Goal: Find specific page/section: Find specific page/section

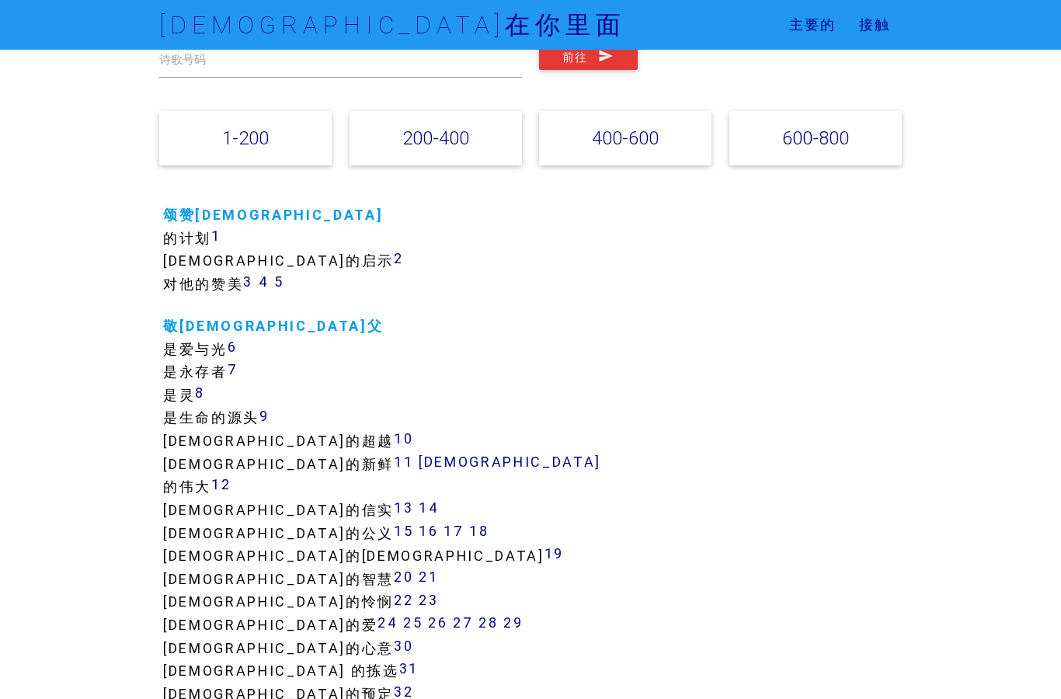
scroll to position [124, 0]
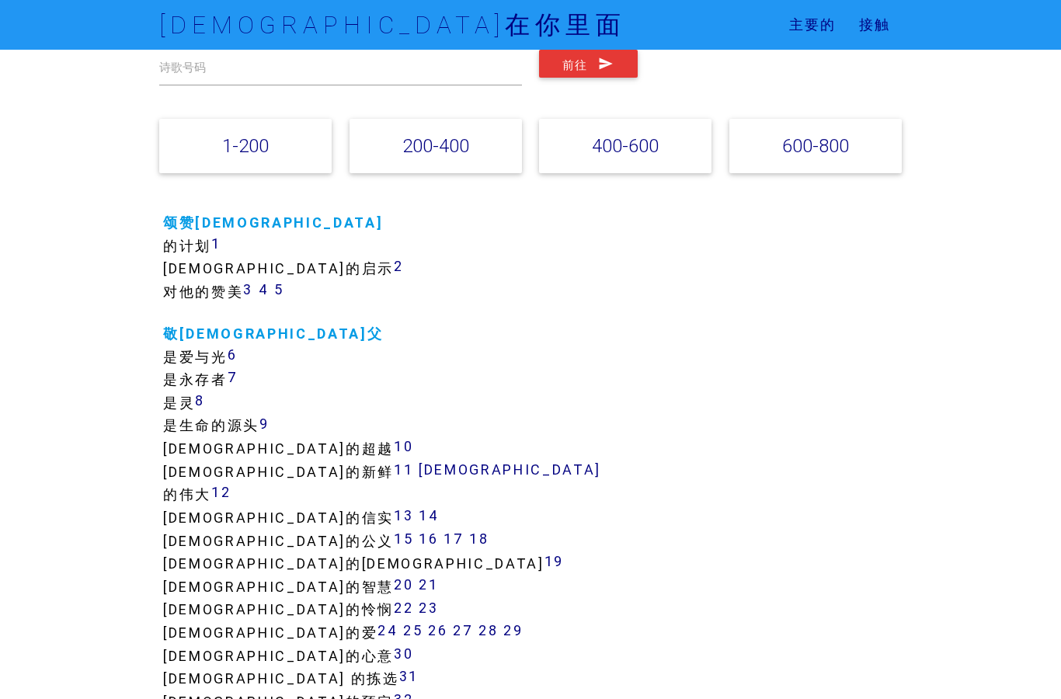
click at [211, 245] on font "1" at bounding box center [216, 244] width 10 height 18
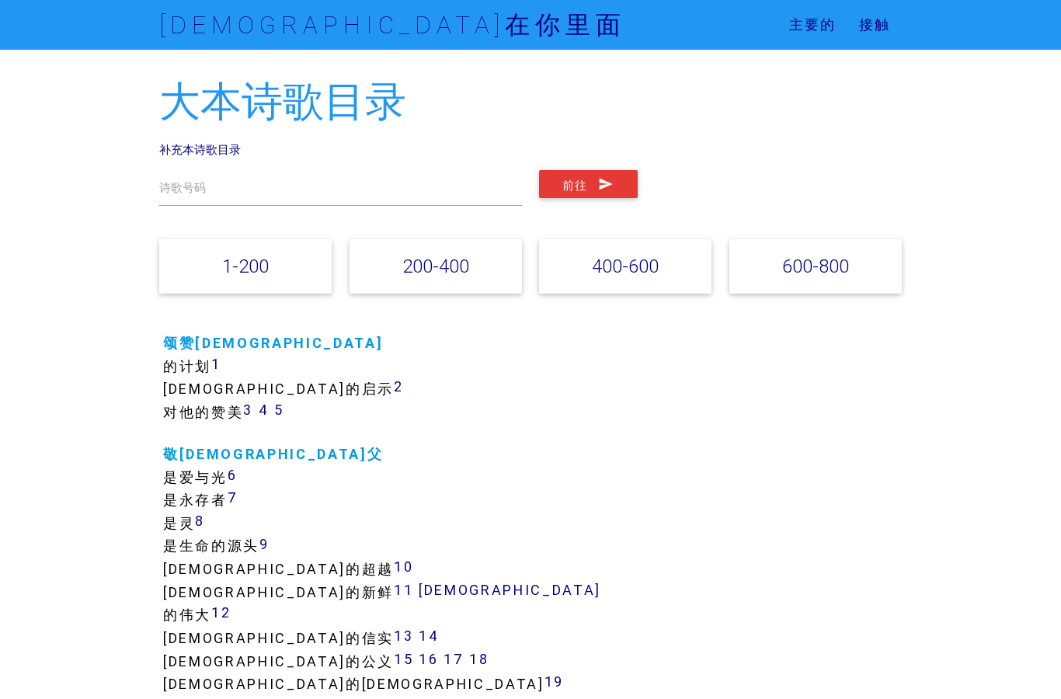
scroll to position [0, 0]
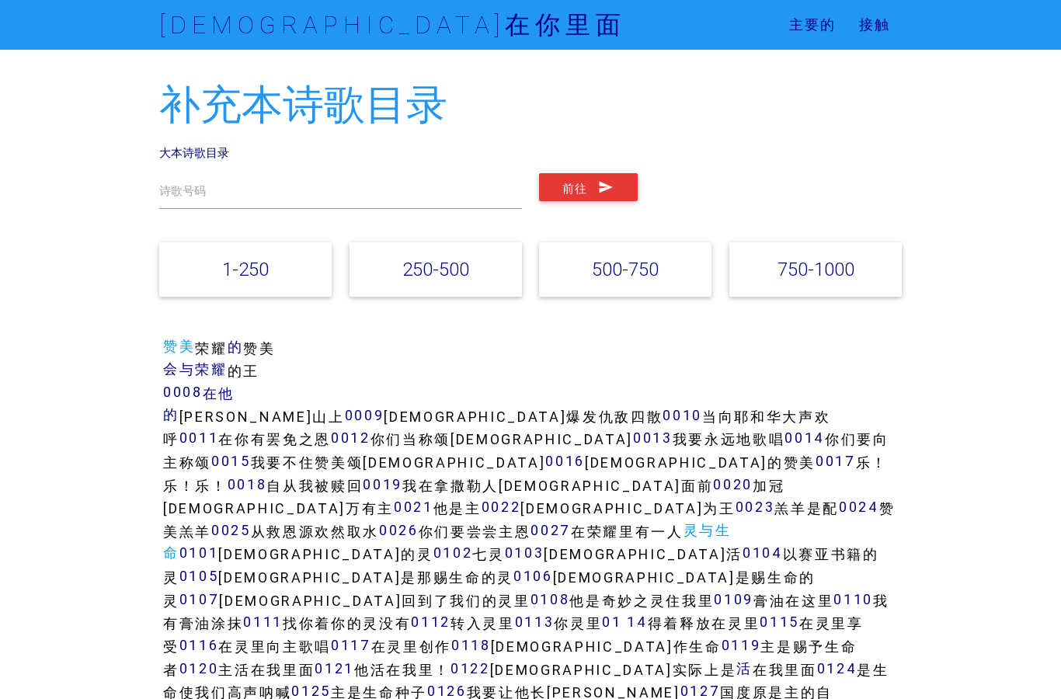
click at [315, 287] on div "1-250" at bounding box center [245, 269] width 172 height 54
click at [299, 267] on div "1-250" at bounding box center [245, 269] width 172 height 54
click at [252, 278] on font "1-250" at bounding box center [245, 269] width 47 height 23
click at [605, 197] on icon "submit" at bounding box center [606, 187] width 16 height 28
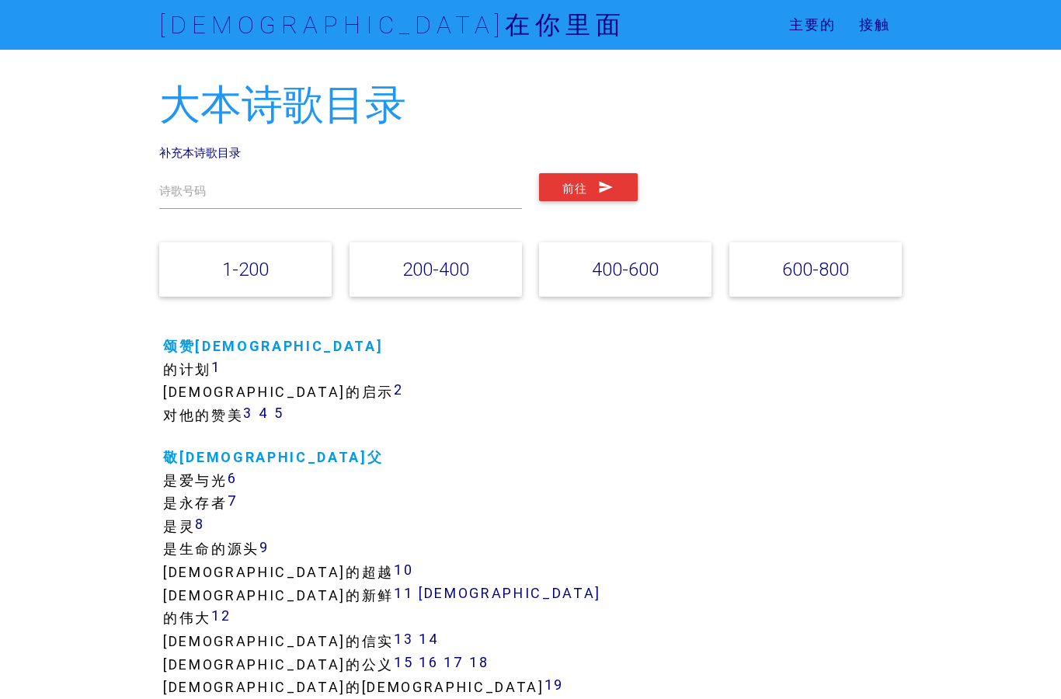
click at [301, 280] on div "1-200" at bounding box center [245, 269] width 172 height 54
click at [238, 277] on font "1-200" at bounding box center [245, 269] width 47 height 23
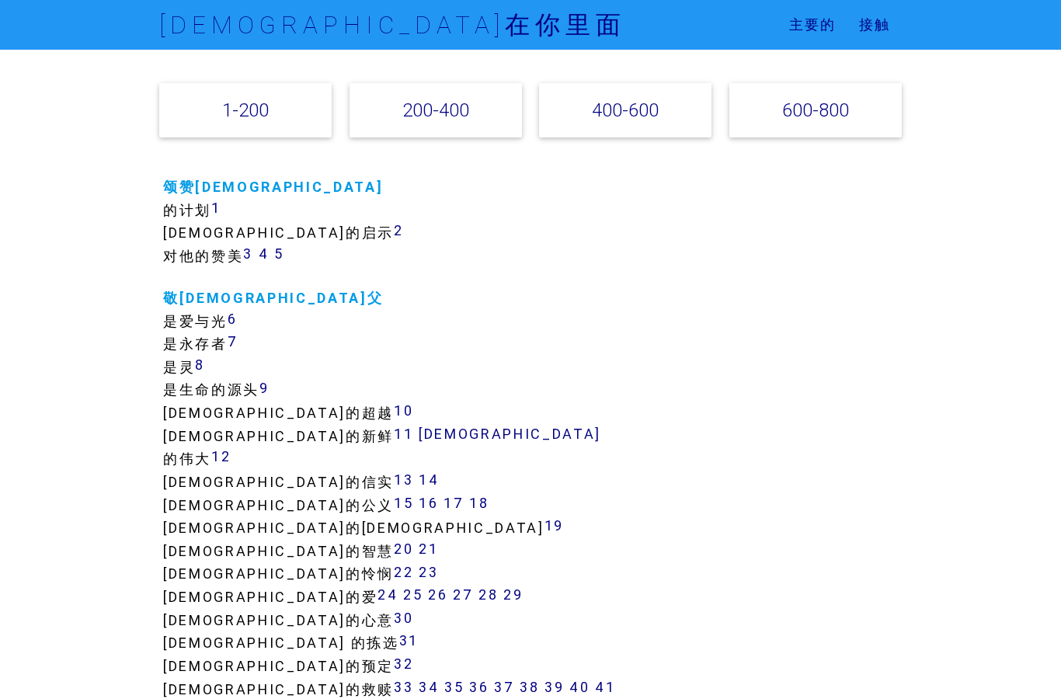
scroll to position [154, 0]
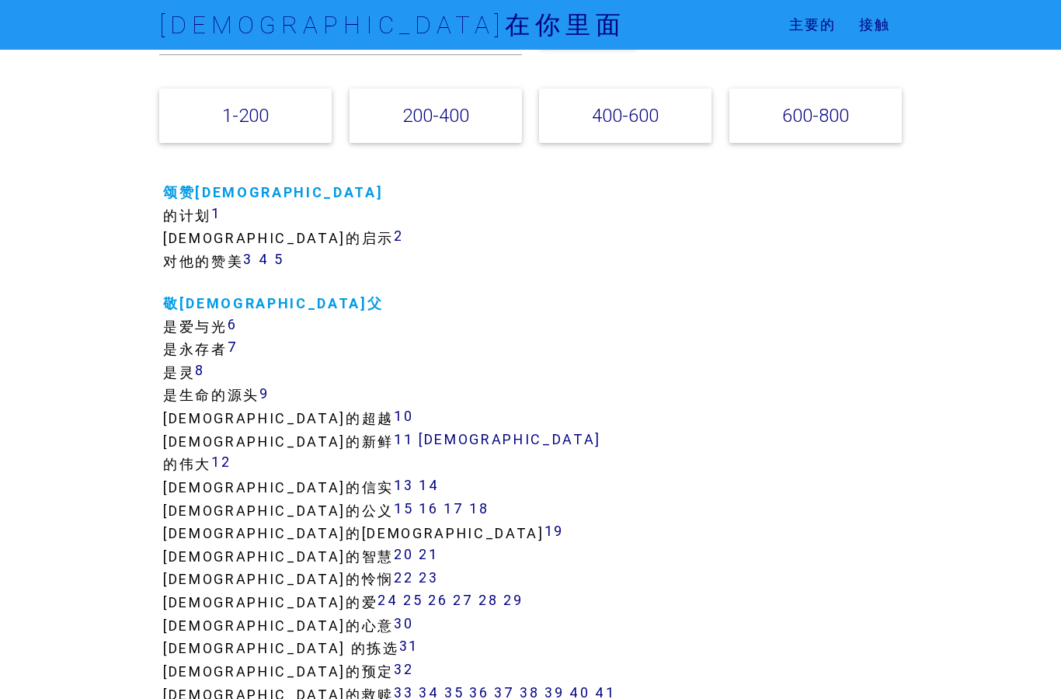
click at [259, 259] on font "4" at bounding box center [264, 259] width 11 height 18
